Goal: Check status: Check status

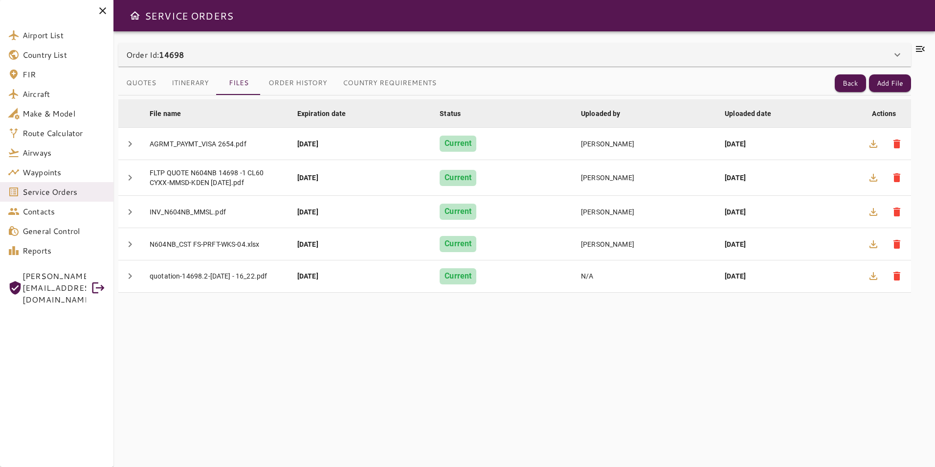
click at [923, 50] on icon at bounding box center [921, 49] width 12 height 12
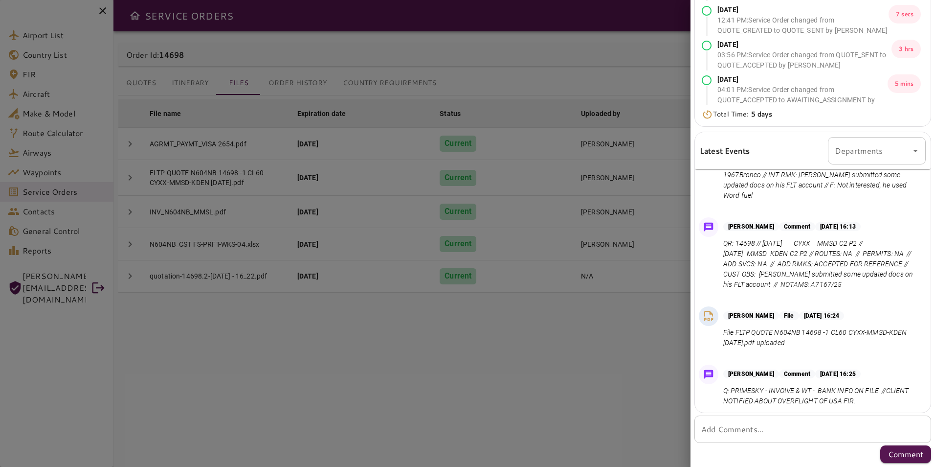
scroll to position [201, 0]
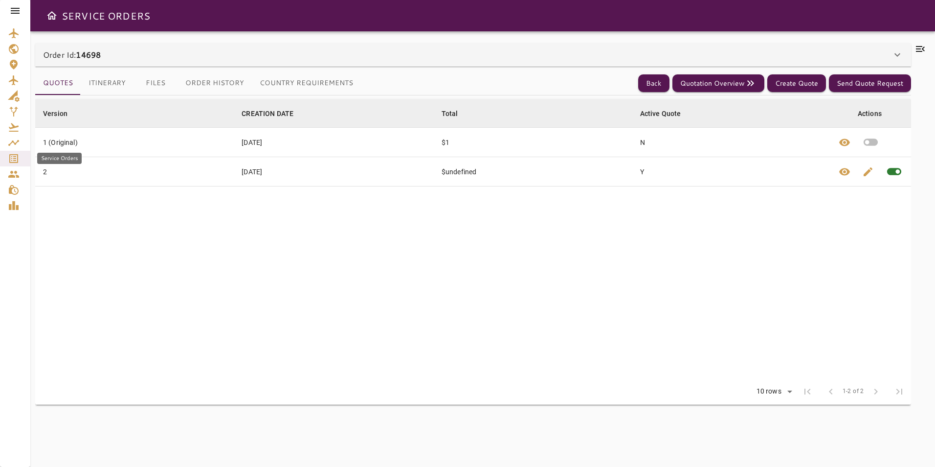
click at [18, 159] on icon "Service Orders" at bounding box center [13, 158] width 9 height 9
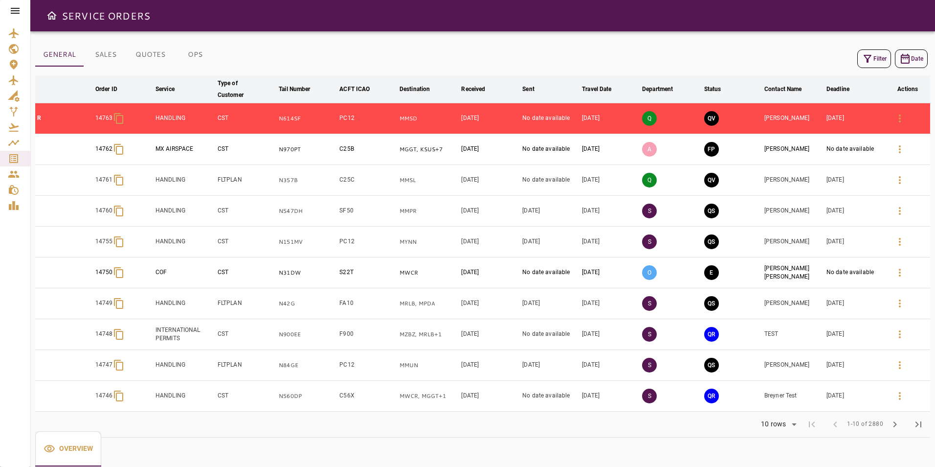
click at [866, 63] on icon "button" at bounding box center [868, 59] width 12 height 12
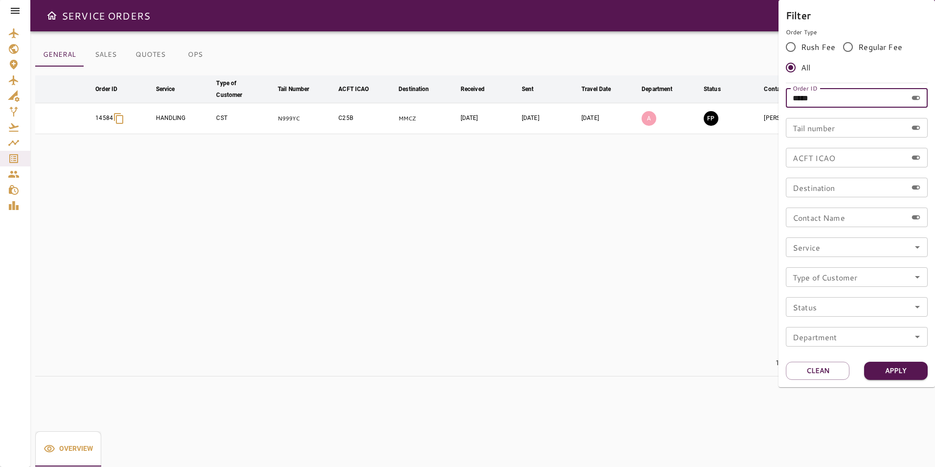
drag, startPoint x: 820, startPoint y: 97, endPoint x: 764, endPoint y: 97, distance: 56.3
click at [764, 97] on div "Filter Order Type Rush Fee Regular Fee All Order ID ***** Order ID Tail number …" at bounding box center [467, 233] width 935 height 467
type input "*****"
click at [898, 368] on button "Apply" at bounding box center [896, 371] width 64 height 18
click at [612, 261] on div at bounding box center [467, 233] width 935 height 467
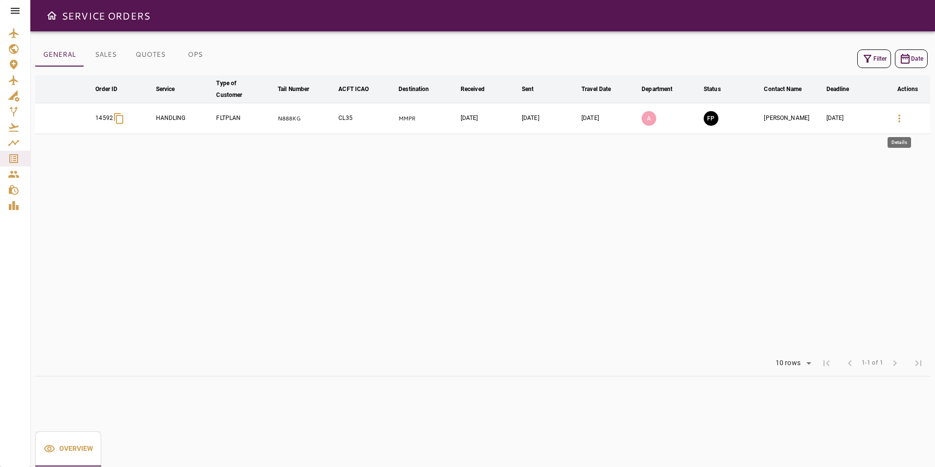
click at [898, 117] on icon "button" at bounding box center [900, 119] width 12 height 12
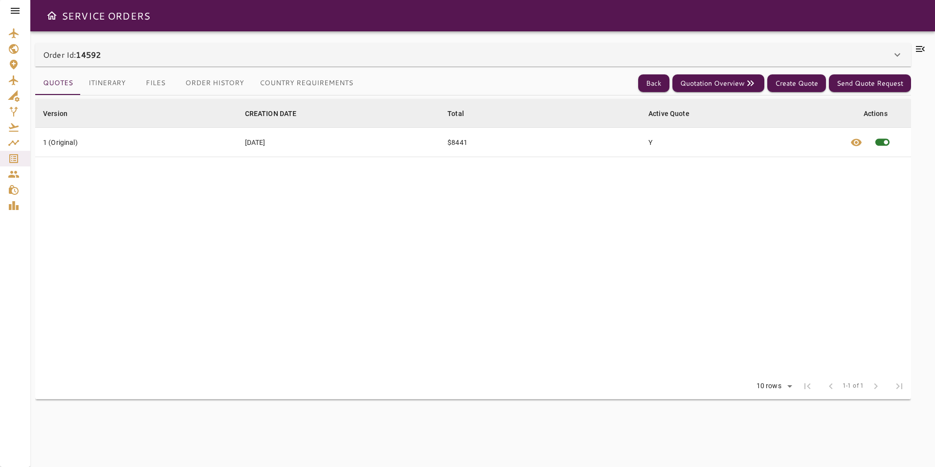
click at [916, 48] on icon at bounding box center [921, 49] width 12 height 12
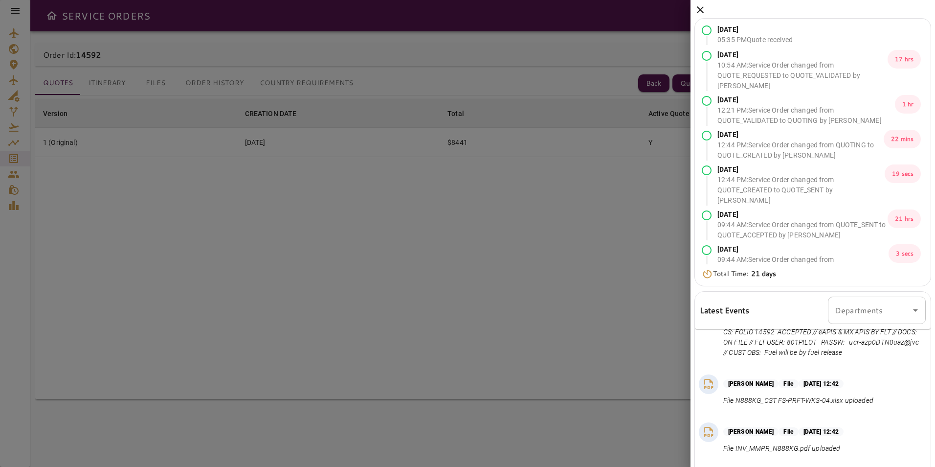
click at [703, 7] on icon at bounding box center [700, 9] width 7 height 7
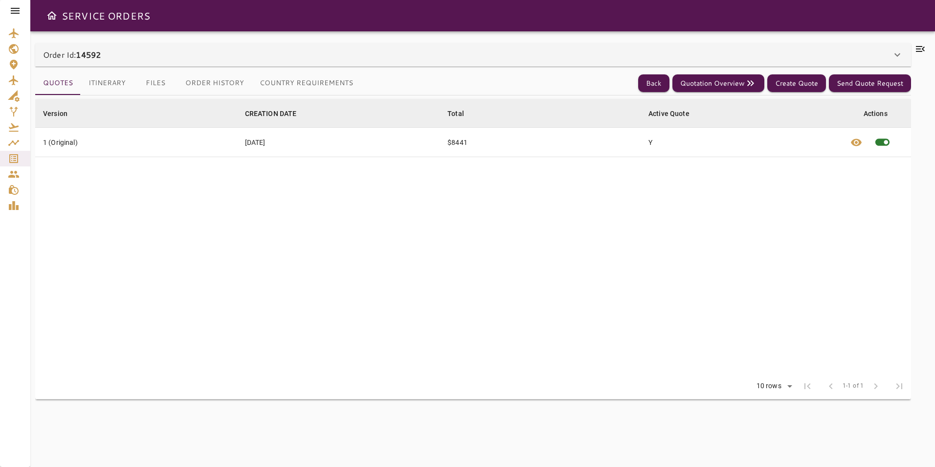
click at [11, 7] on icon at bounding box center [15, 11] width 12 height 12
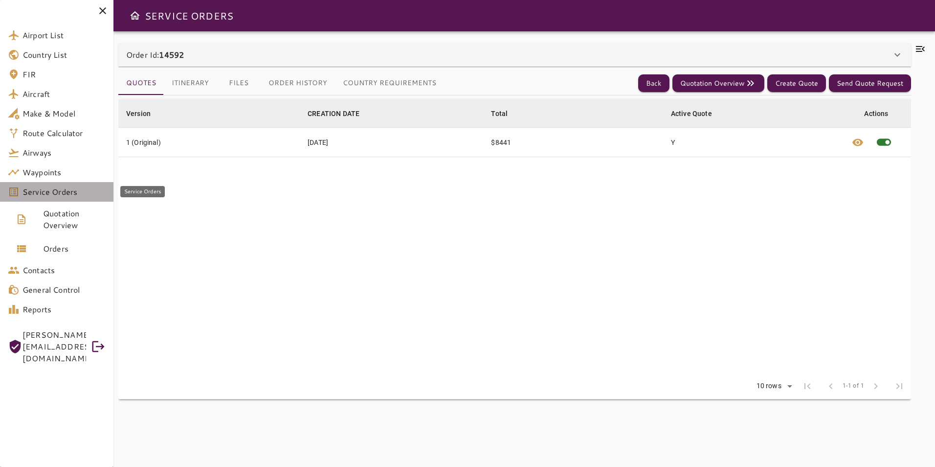
click at [73, 190] on span "Service Orders" at bounding box center [64, 192] width 83 height 12
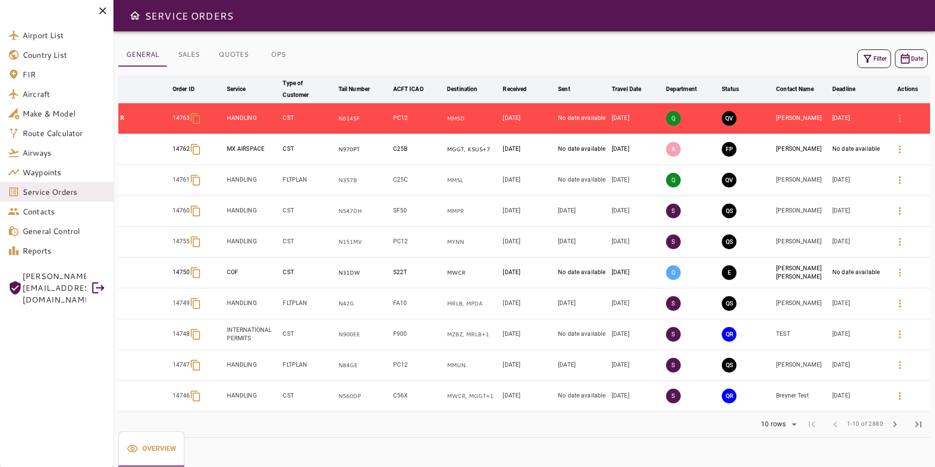
click at [882, 63] on button "Filter" at bounding box center [875, 58] width 34 height 19
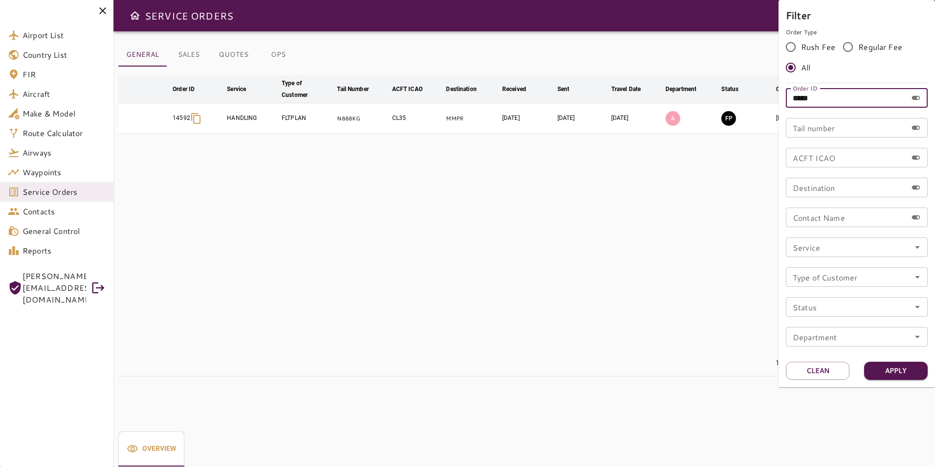
drag, startPoint x: 817, startPoint y: 98, endPoint x: 803, endPoint y: 97, distance: 13.7
click at [803, 97] on input "*****" at bounding box center [846, 98] width 121 height 20
type input "*****"
click at [896, 373] on button "Apply" at bounding box center [896, 371] width 64 height 18
click at [380, 220] on div at bounding box center [467, 233] width 935 height 467
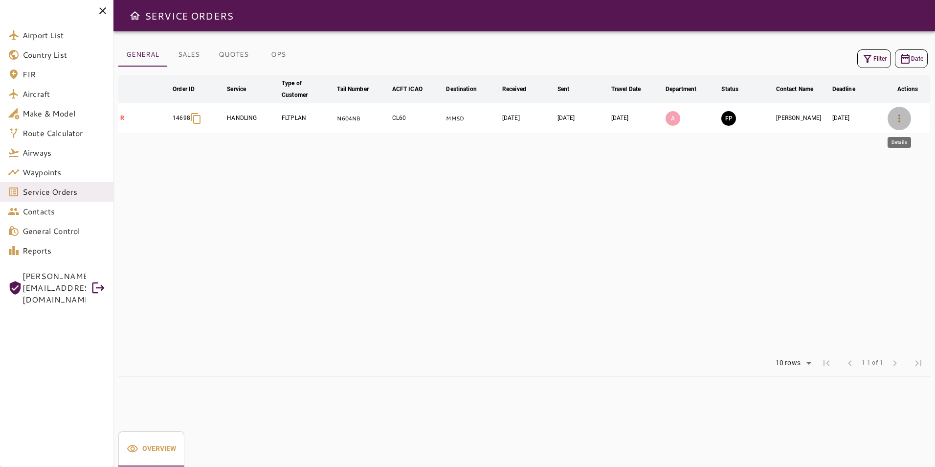
click at [895, 122] on icon "button" at bounding box center [900, 119] width 12 height 12
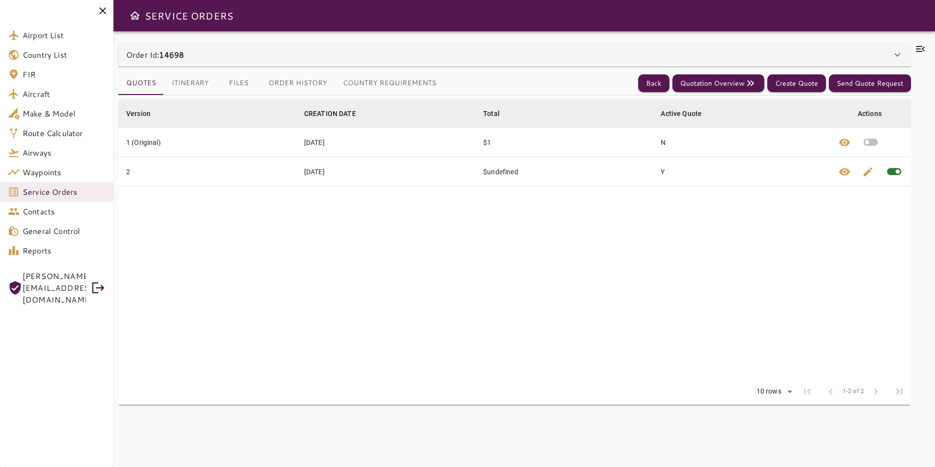
click at [922, 48] on icon at bounding box center [921, 49] width 12 height 12
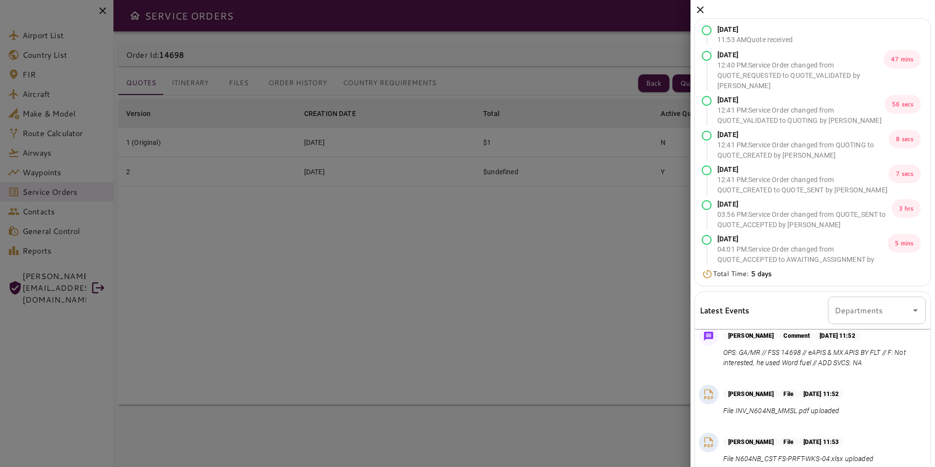
click at [698, 12] on icon at bounding box center [700, 9] width 7 height 7
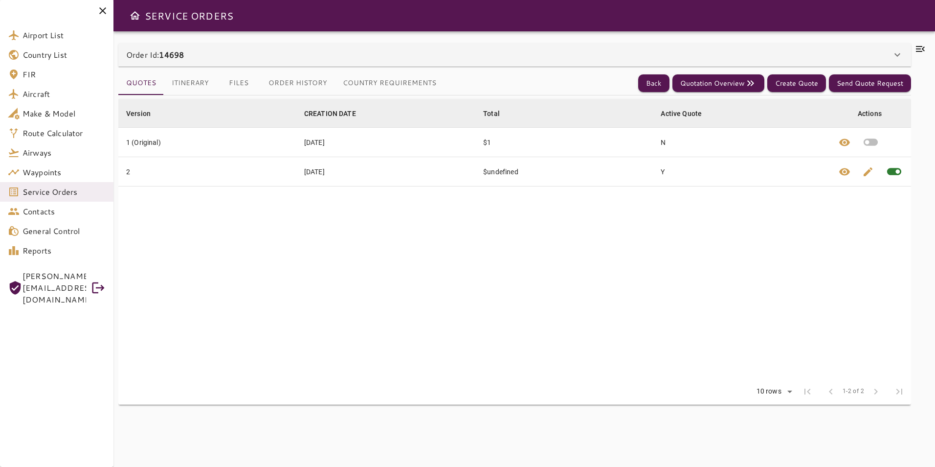
click at [916, 51] on icon at bounding box center [921, 49] width 12 height 12
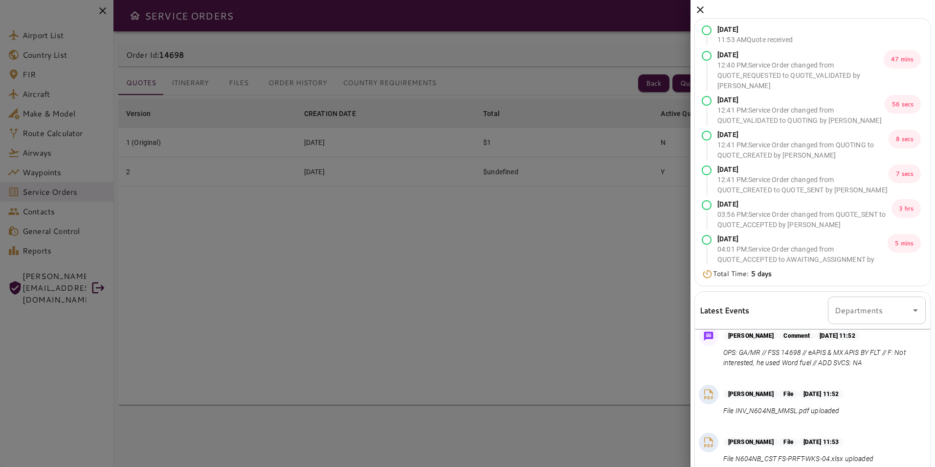
click at [700, 14] on icon at bounding box center [701, 10] width 12 height 12
